Goal: Information Seeking & Learning: Learn about a topic

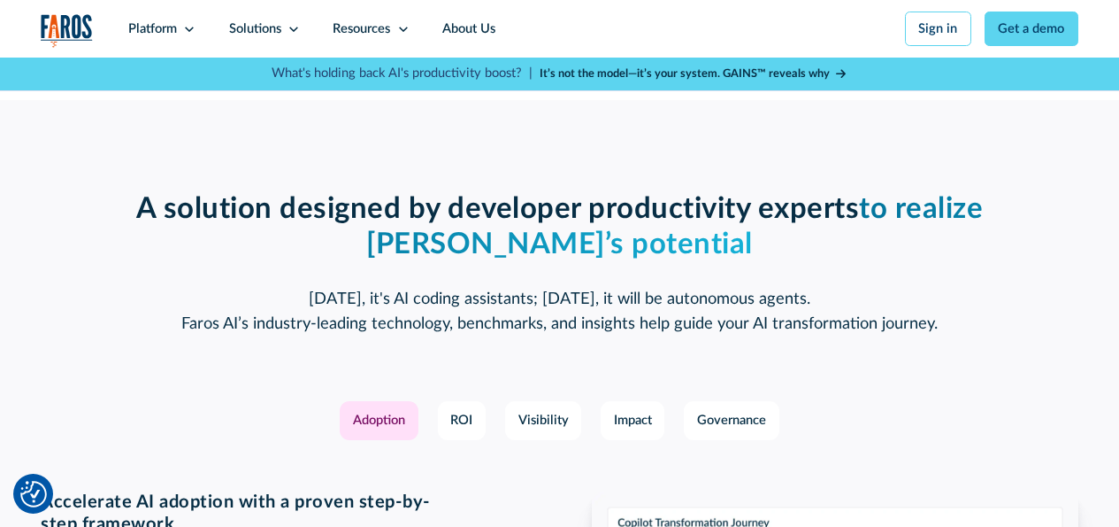
scroll to position [2301, 0]
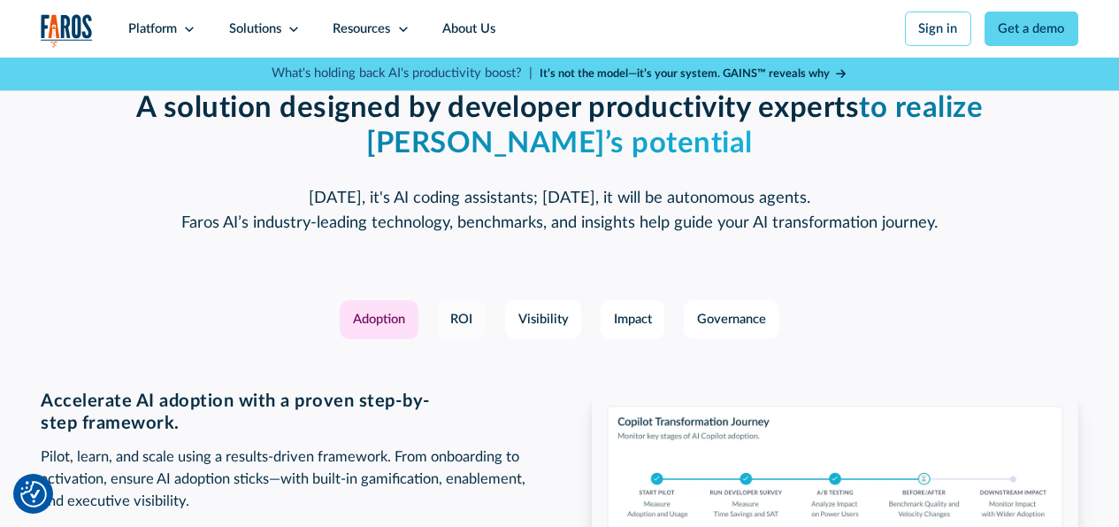
click at [460, 329] on div "ROI" at bounding box center [461, 319] width 22 height 19
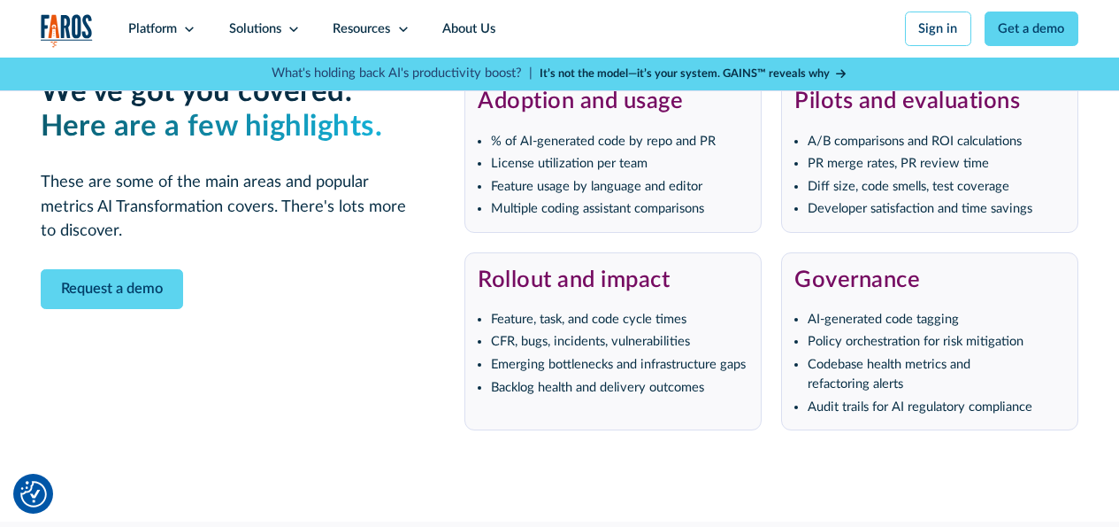
scroll to position [3540, 0]
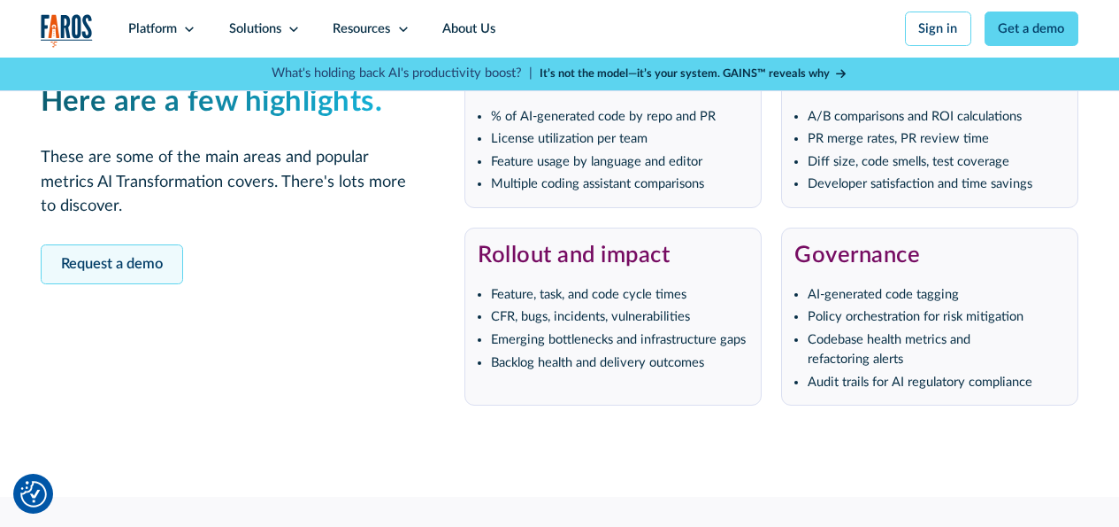
click at [77, 284] on link "Request a demo" at bounding box center [112, 264] width 142 height 40
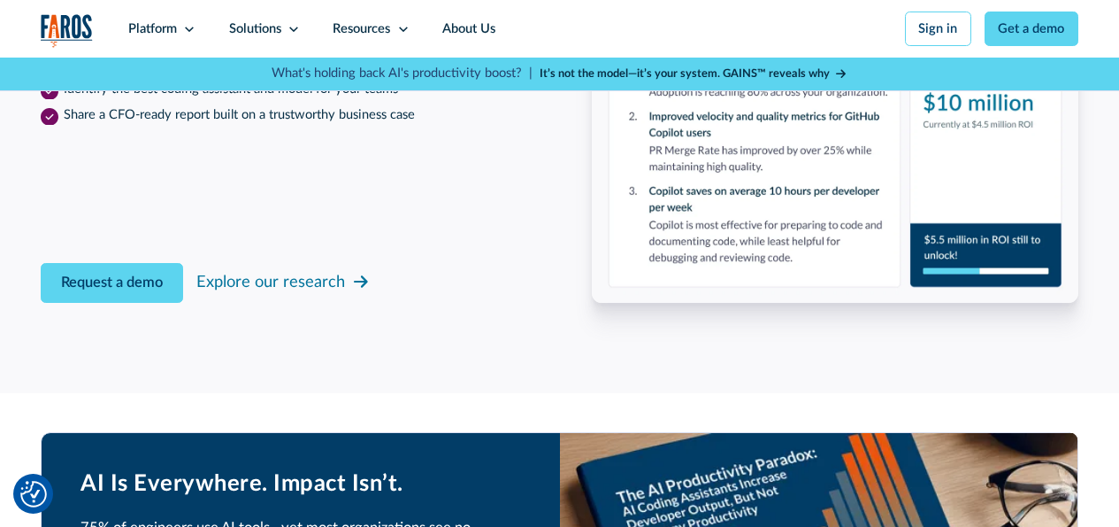
scroll to position [2711, 0]
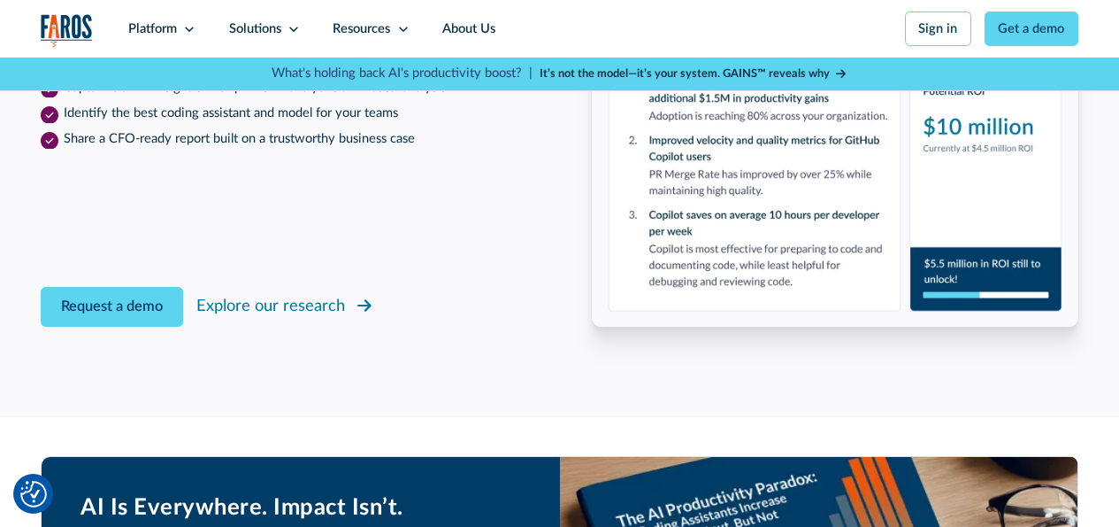
click at [240, 318] on div "Explore our research" at bounding box center [270, 306] width 149 height 24
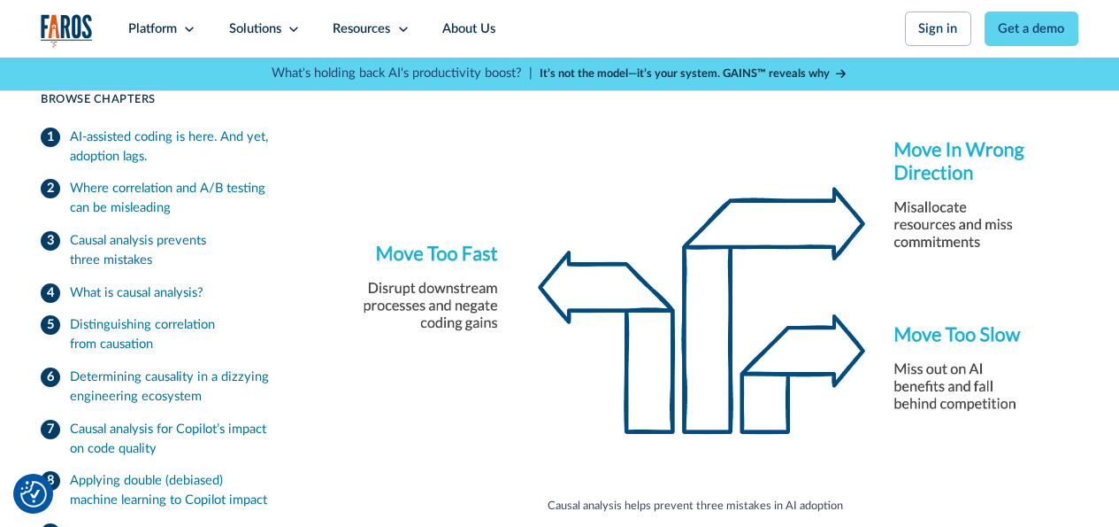
scroll to position [2301, 0]
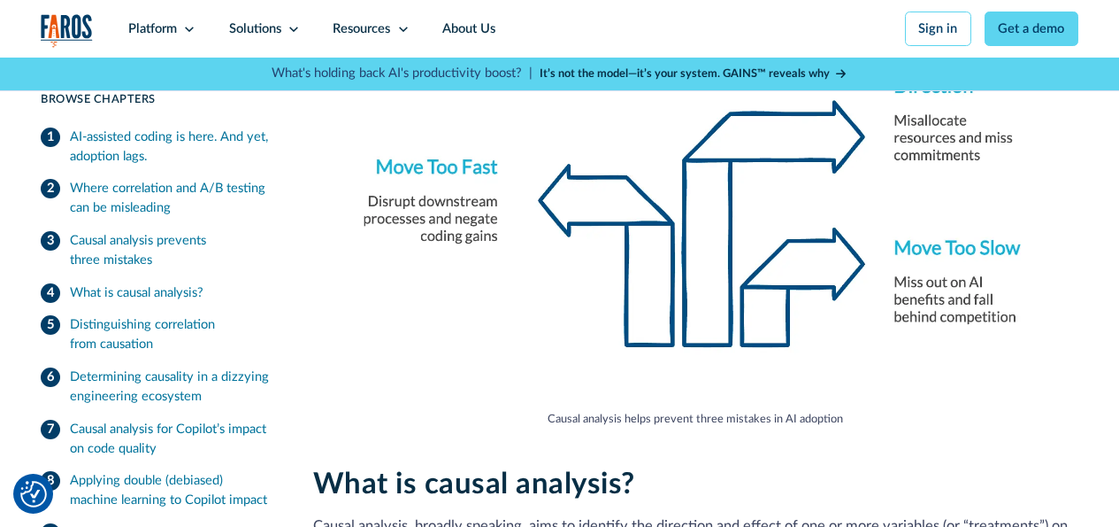
click at [143, 482] on div "Applying double (debiased) machine learning to Copilot impact" at bounding box center [172, 490] width 204 height 39
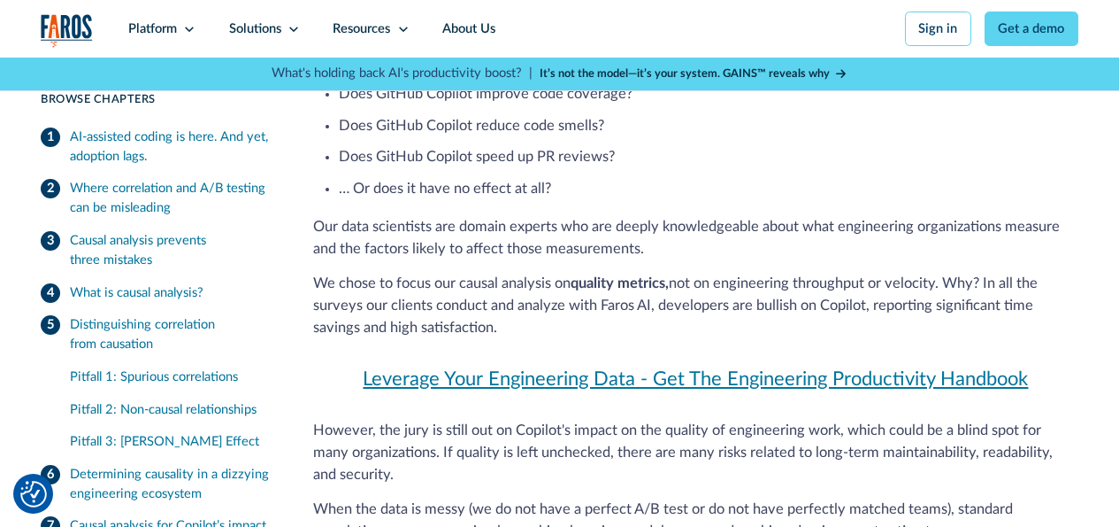
scroll to position [7702, 0]
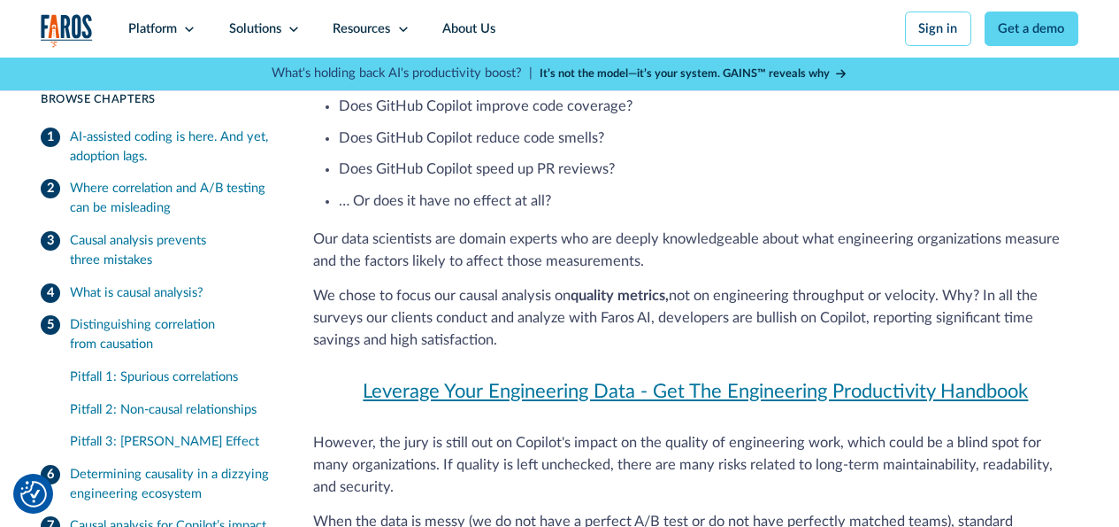
click at [135, 380] on div "Pitfall 1: Spurious correlations" at bounding box center [173, 376] width 206 height 19
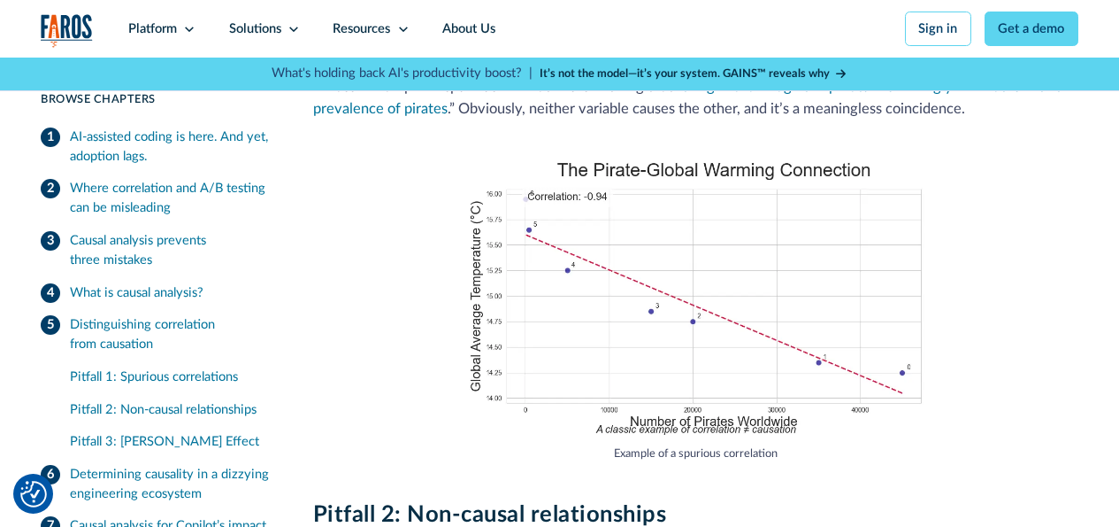
scroll to position [4050, 0]
